Goal: Navigation & Orientation: Go to known website

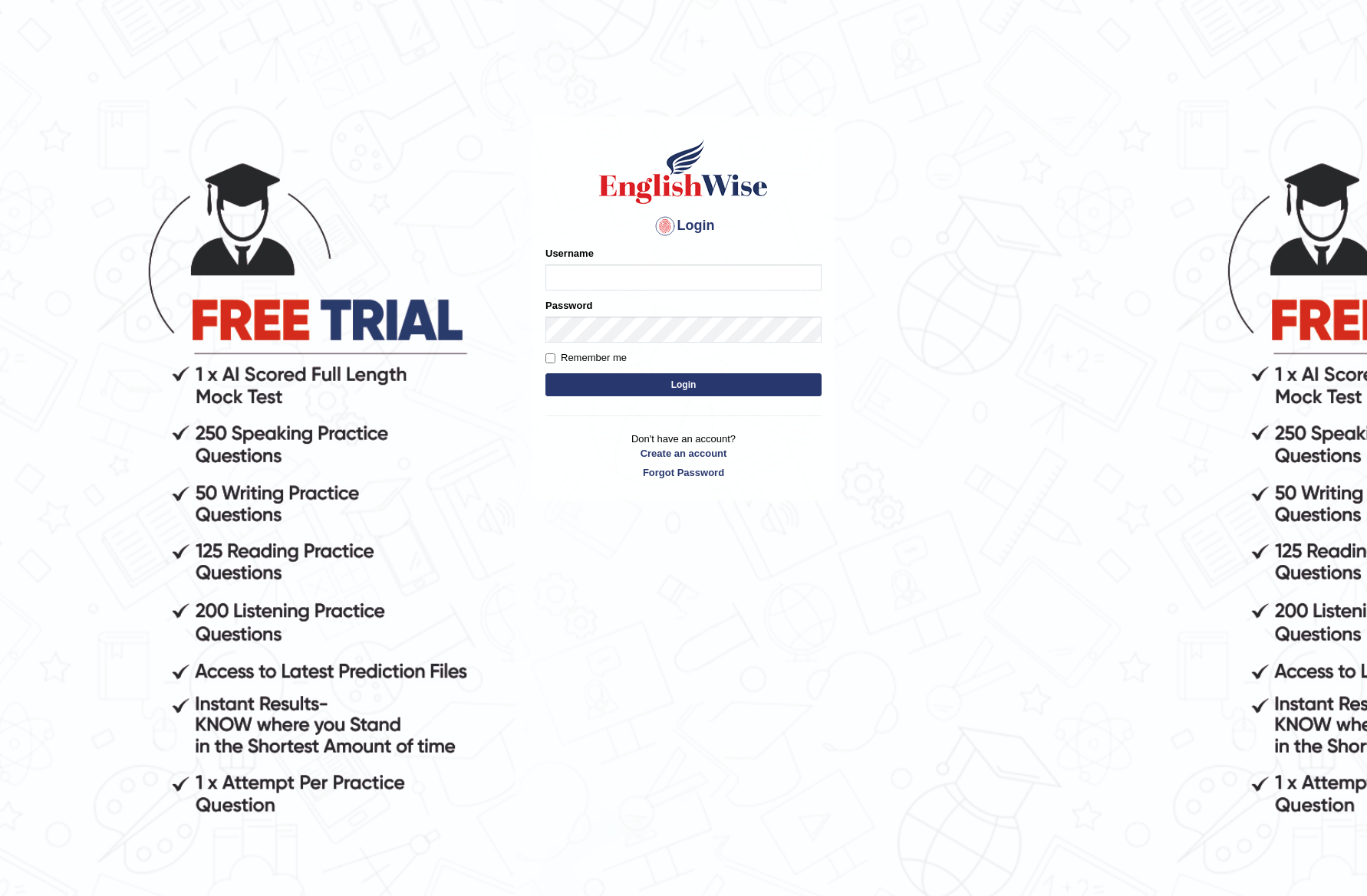
click at [265, 233] on body "Login Please fix the following errors: Username Password Remember me Login Don'…" at bounding box center [683, 516] width 1367 height 896
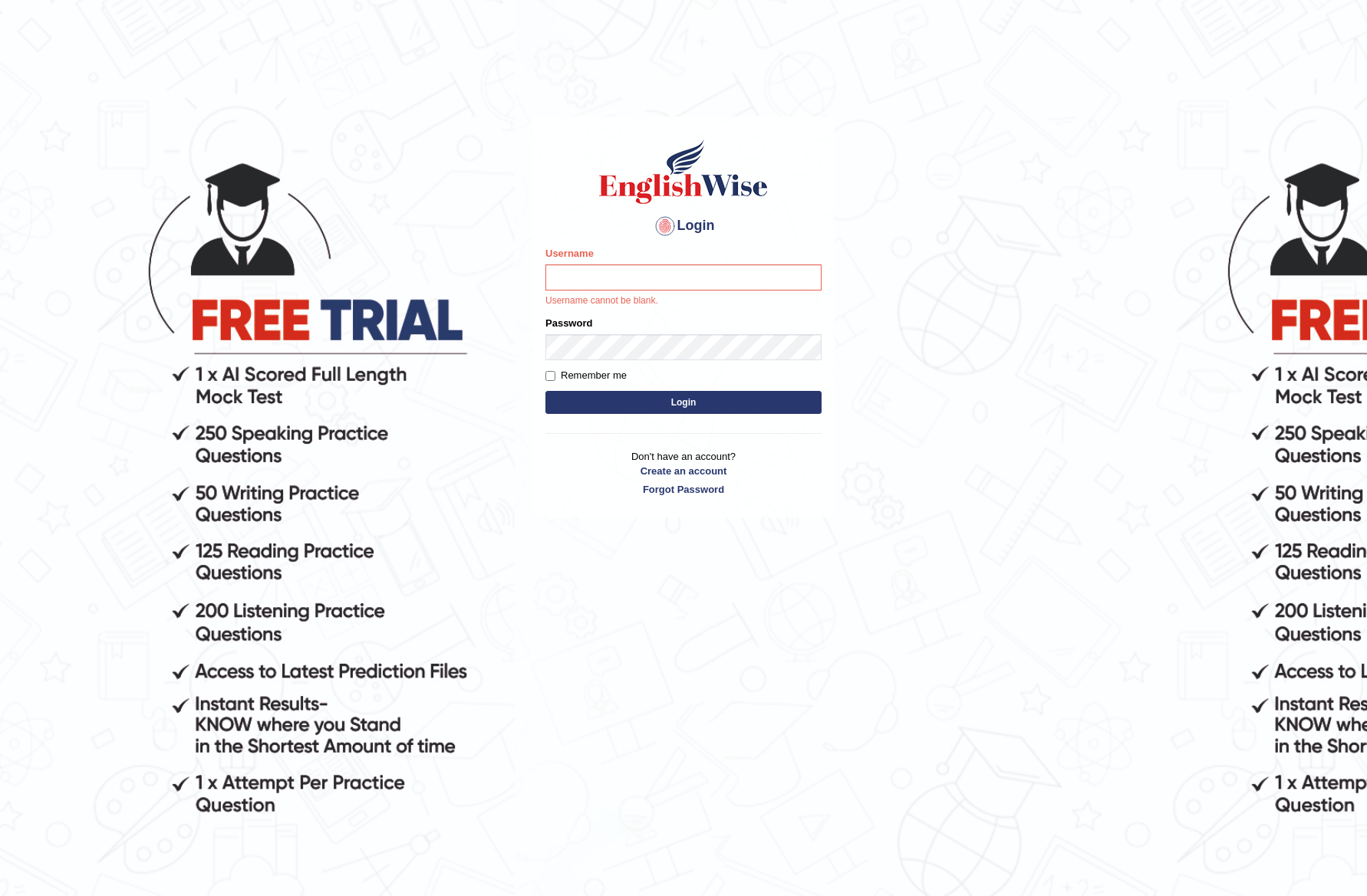
click at [256, 258] on body "Login Please fix the following errors: Username Username cannot be blank. Passw…" at bounding box center [683, 516] width 1367 height 896
